Goal: Information Seeking & Learning: Learn about a topic

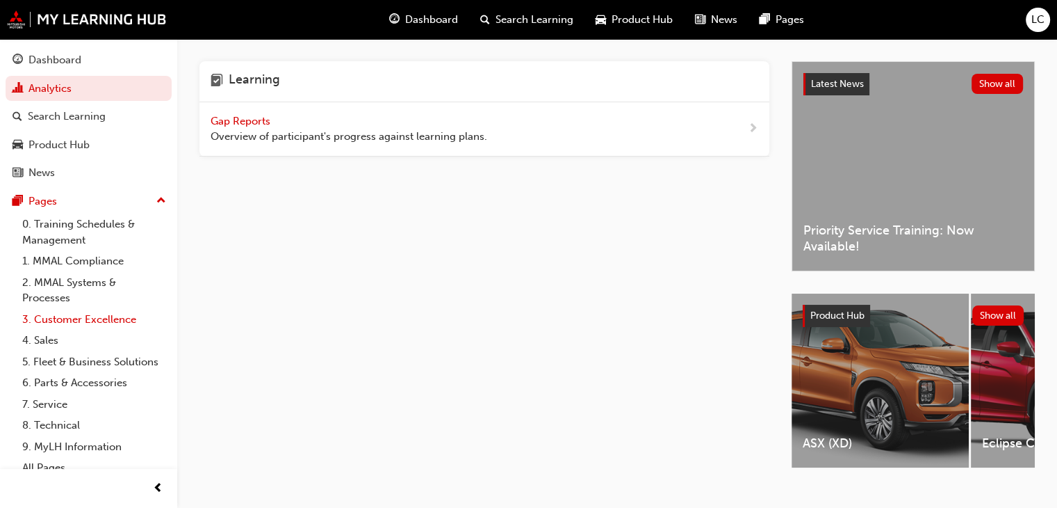
click at [102, 321] on link "3. Customer Excellence" at bounding box center [94, 320] width 155 height 22
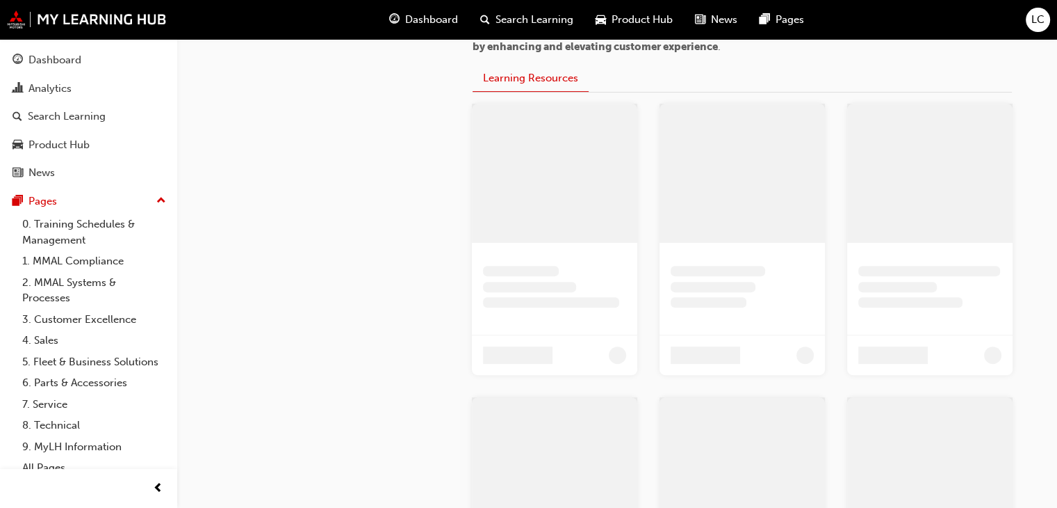
scroll to position [400, 0]
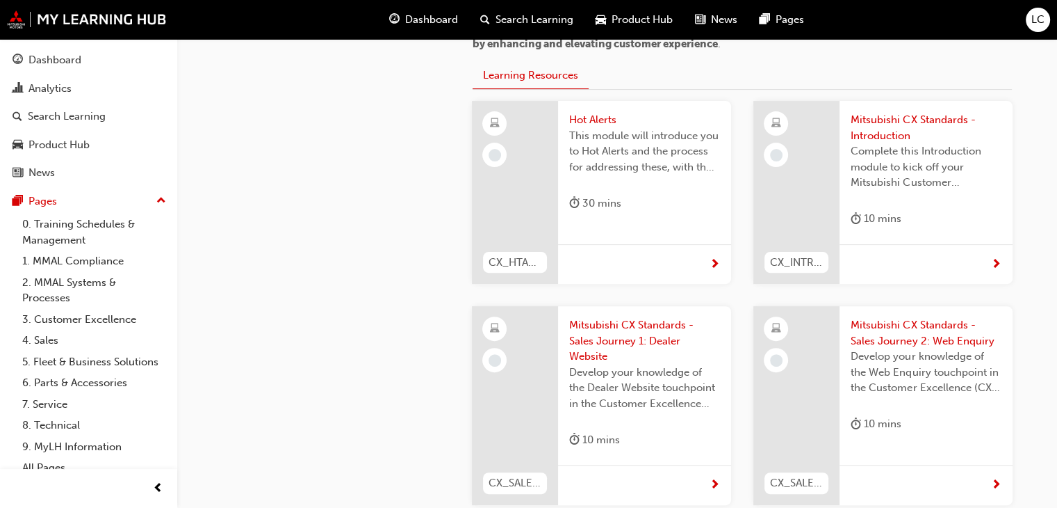
drag, startPoint x: 697, startPoint y: 270, endPoint x: 655, endPoint y: 243, distance: 50.1
click at [655, 244] on div at bounding box center [644, 264] width 173 height 40
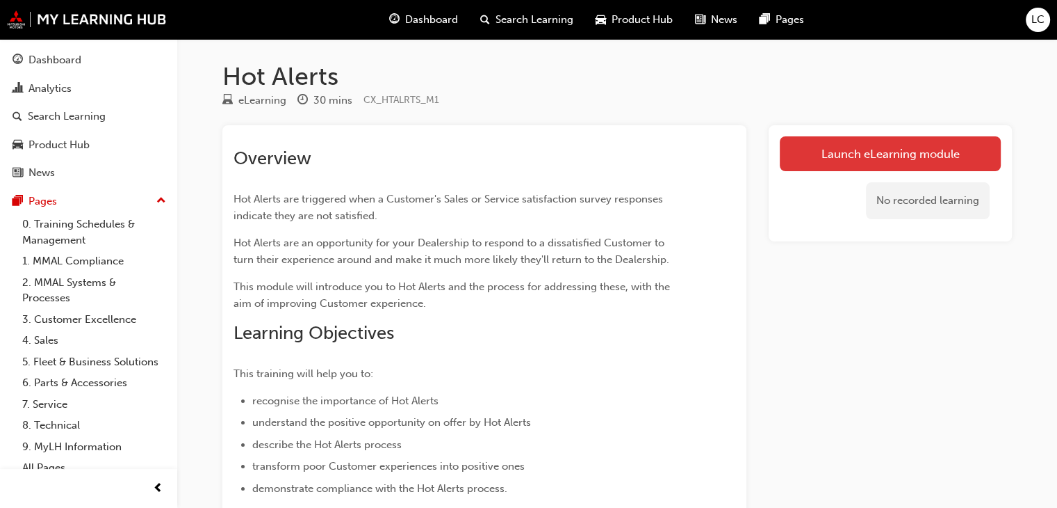
click at [859, 156] on link "Launch eLearning module" at bounding box center [890, 153] width 221 height 35
